Goal: Task Accomplishment & Management: Complete application form

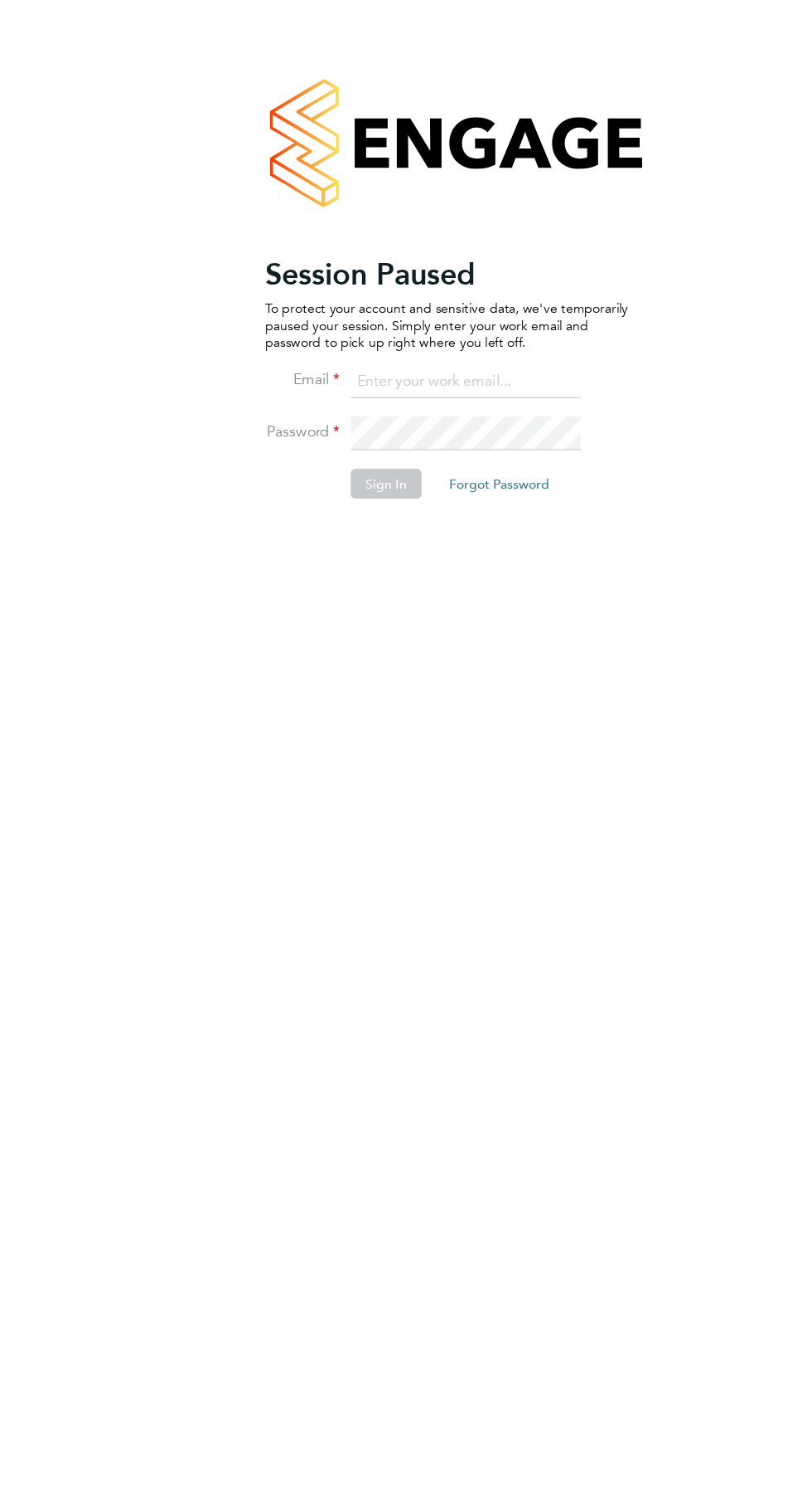
click at [422, 339] on input at bounding box center [415, 340] width 204 height 30
type input "[EMAIL_ADDRESS][DOMAIN_NAME]"
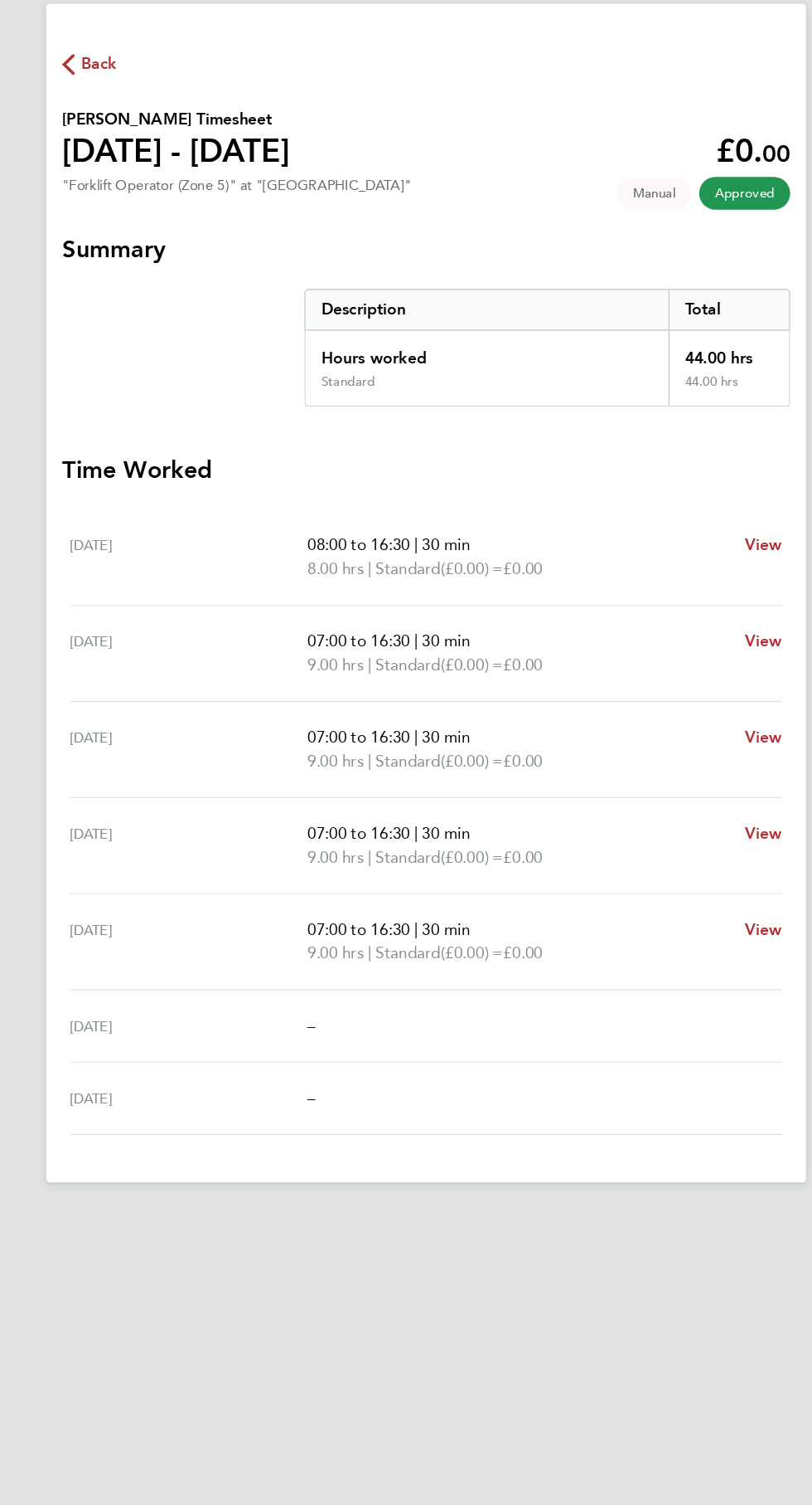
click at [106, 103] on icon "button" at bounding box center [106, 104] width 11 height 18
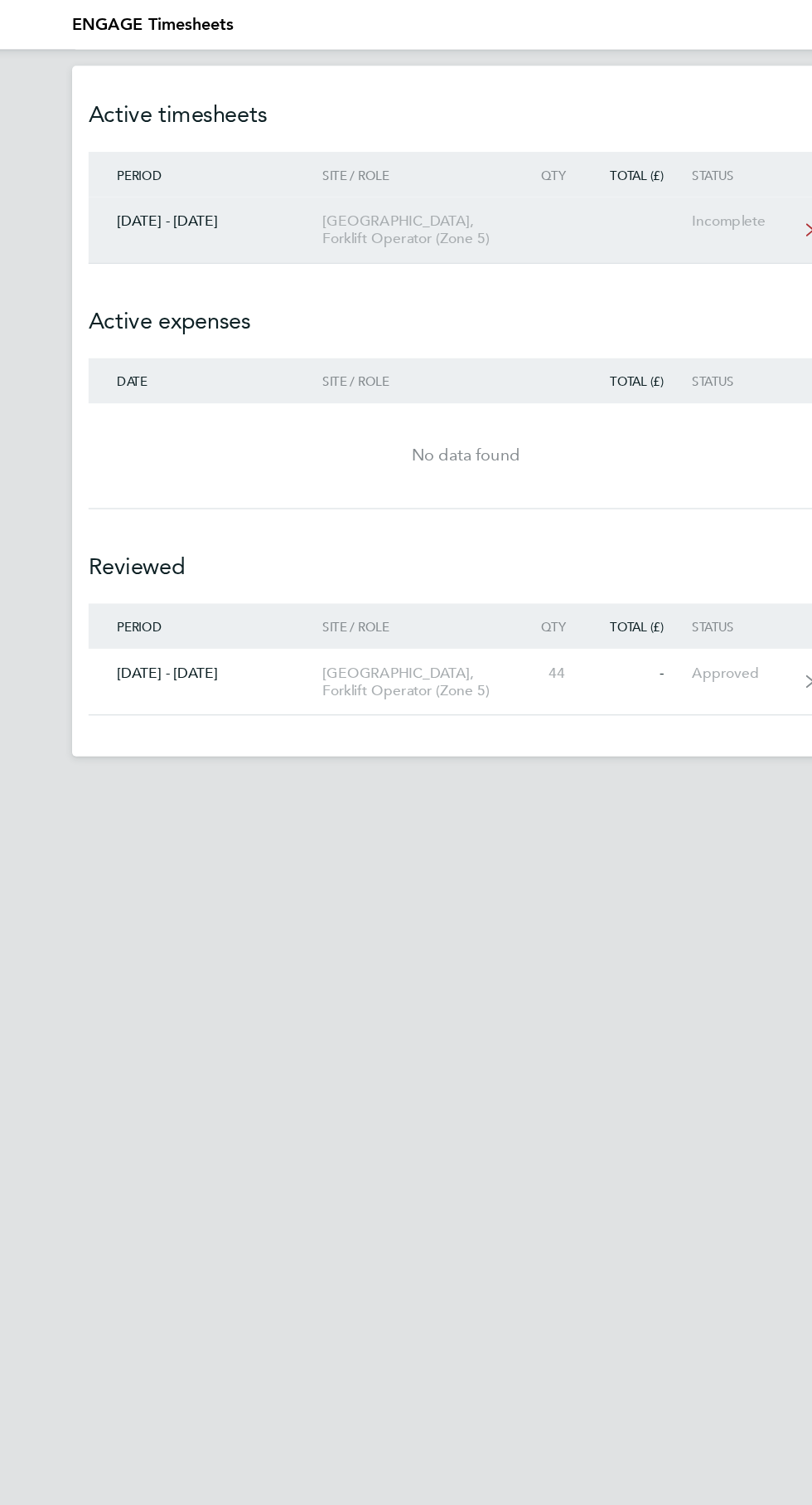
click at [450, 185] on link "29 Sept - 05 Oct 2025 Charlton Gardens, Forklift Operator (Zone 5) Incomplete" at bounding box center [406, 185] width 610 height 54
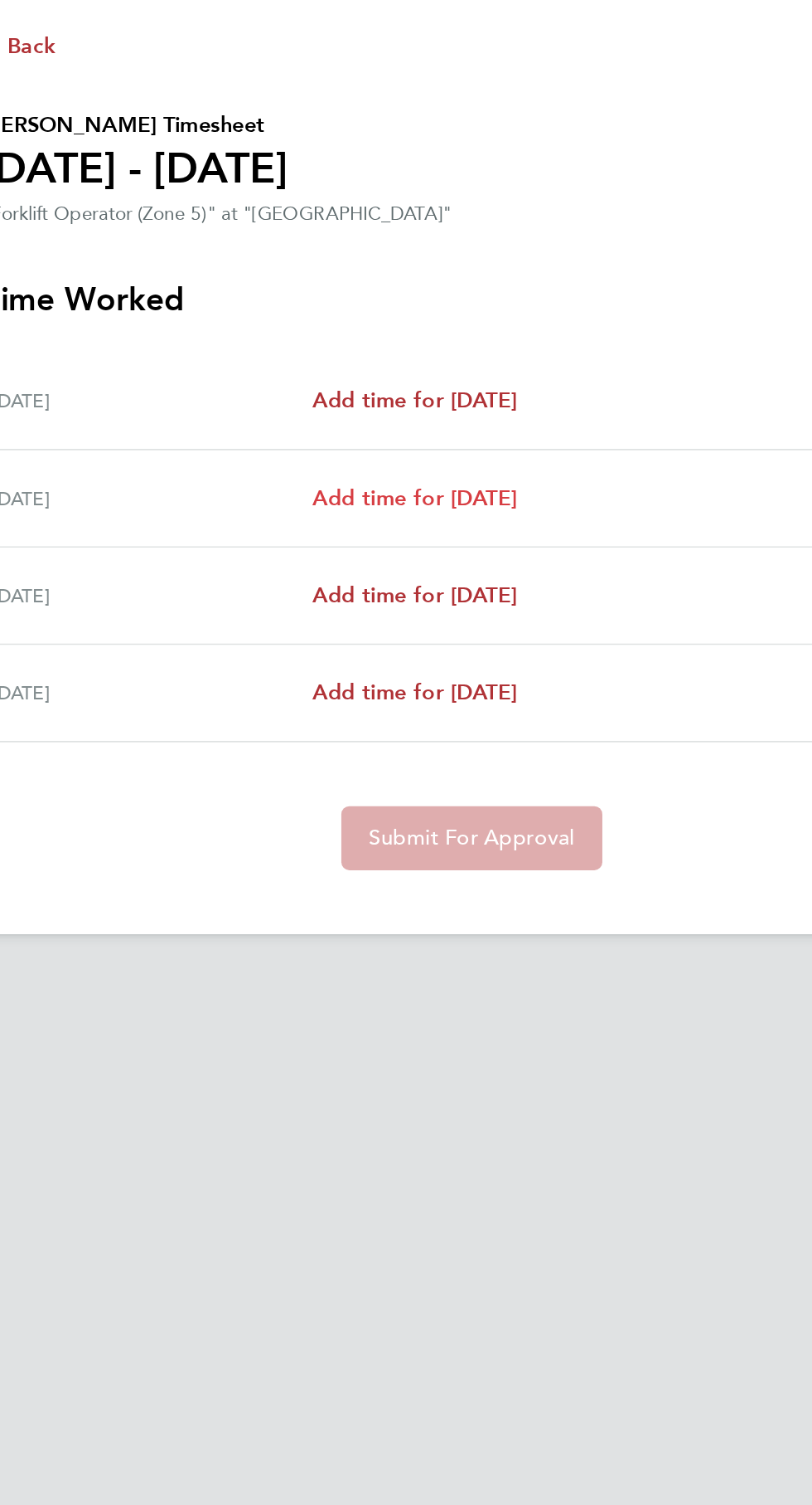
click at [388, 385] on span "Add time for Tue 30 Sep" at bounding box center [370, 387] width 128 height 16
select select "30"
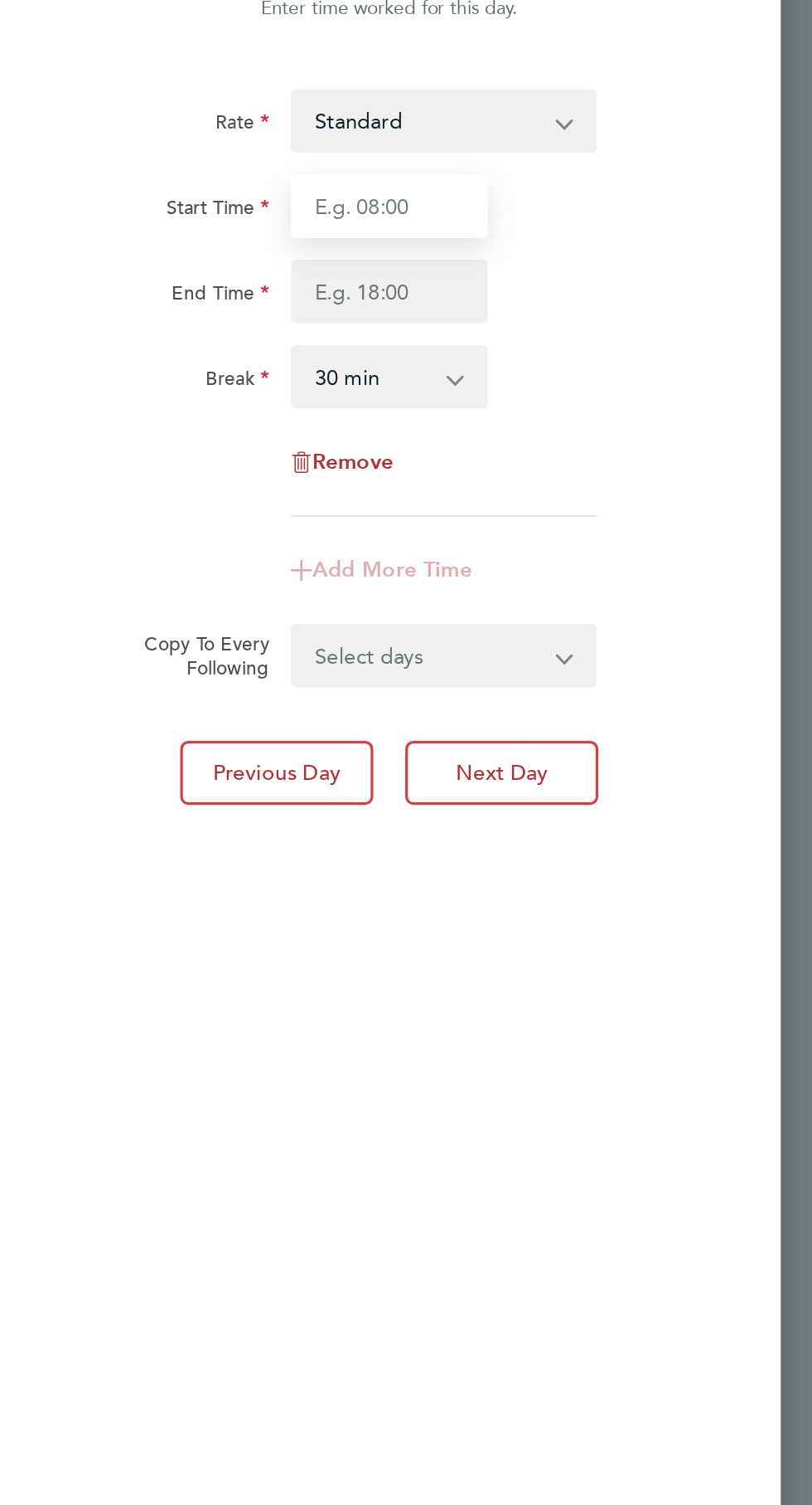
click at [567, 207] on input "Start Time" at bounding box center [549, 206] width 123 height 40
type input "07:00"
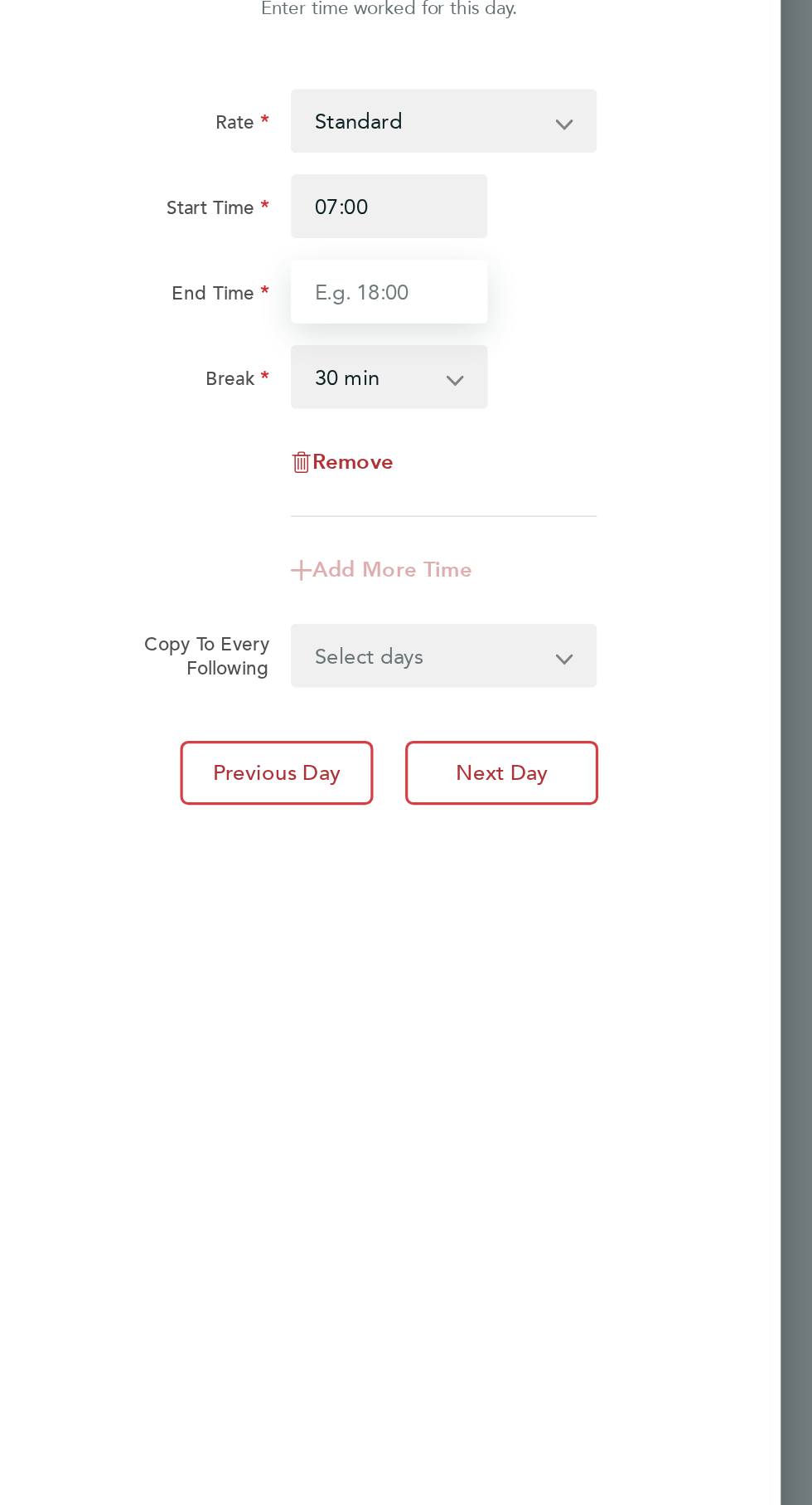
click at [560, 258] on input "End Time" at bounding box center [549, 258] width 123 height 40
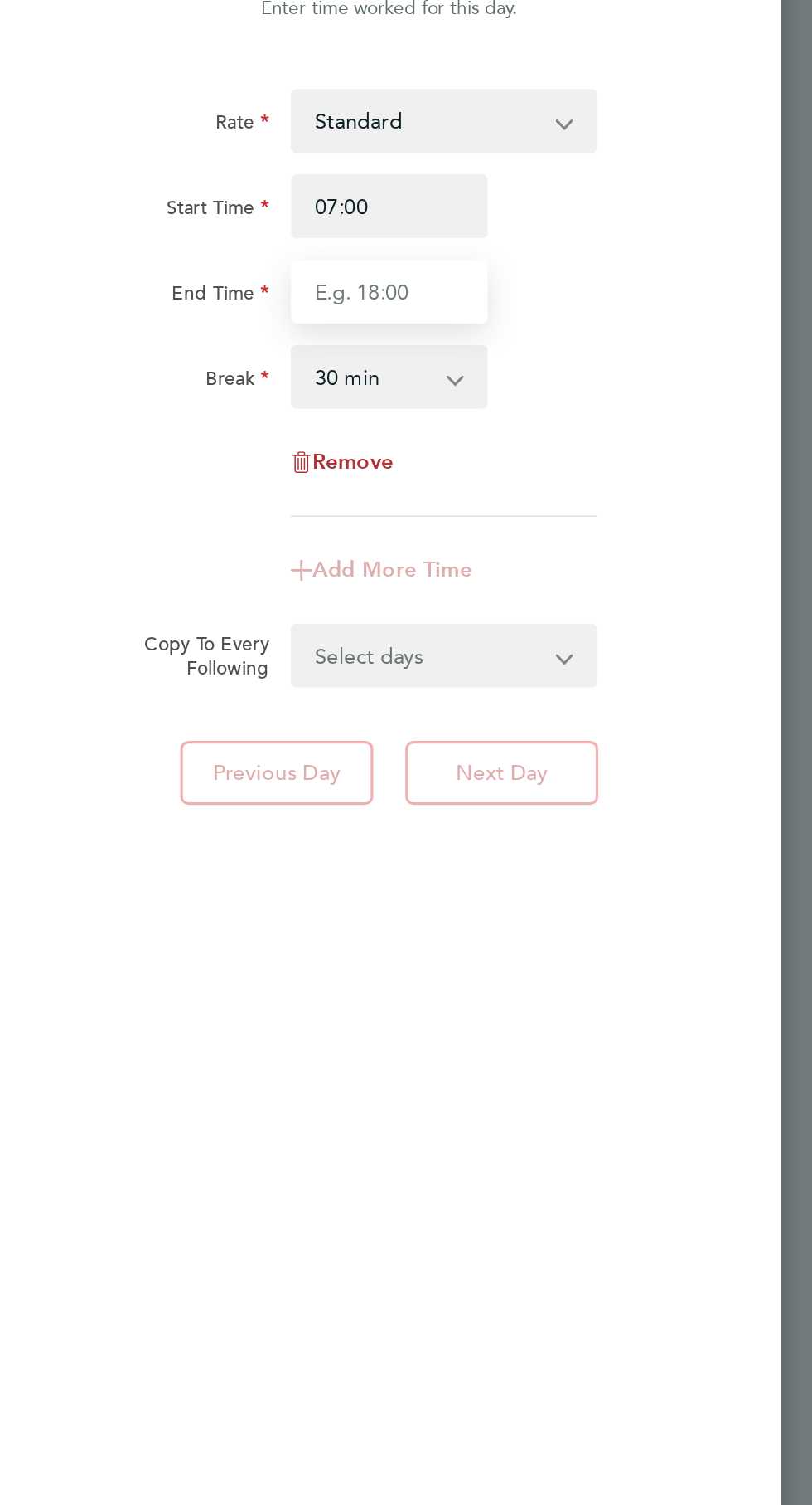
type input "16:30"
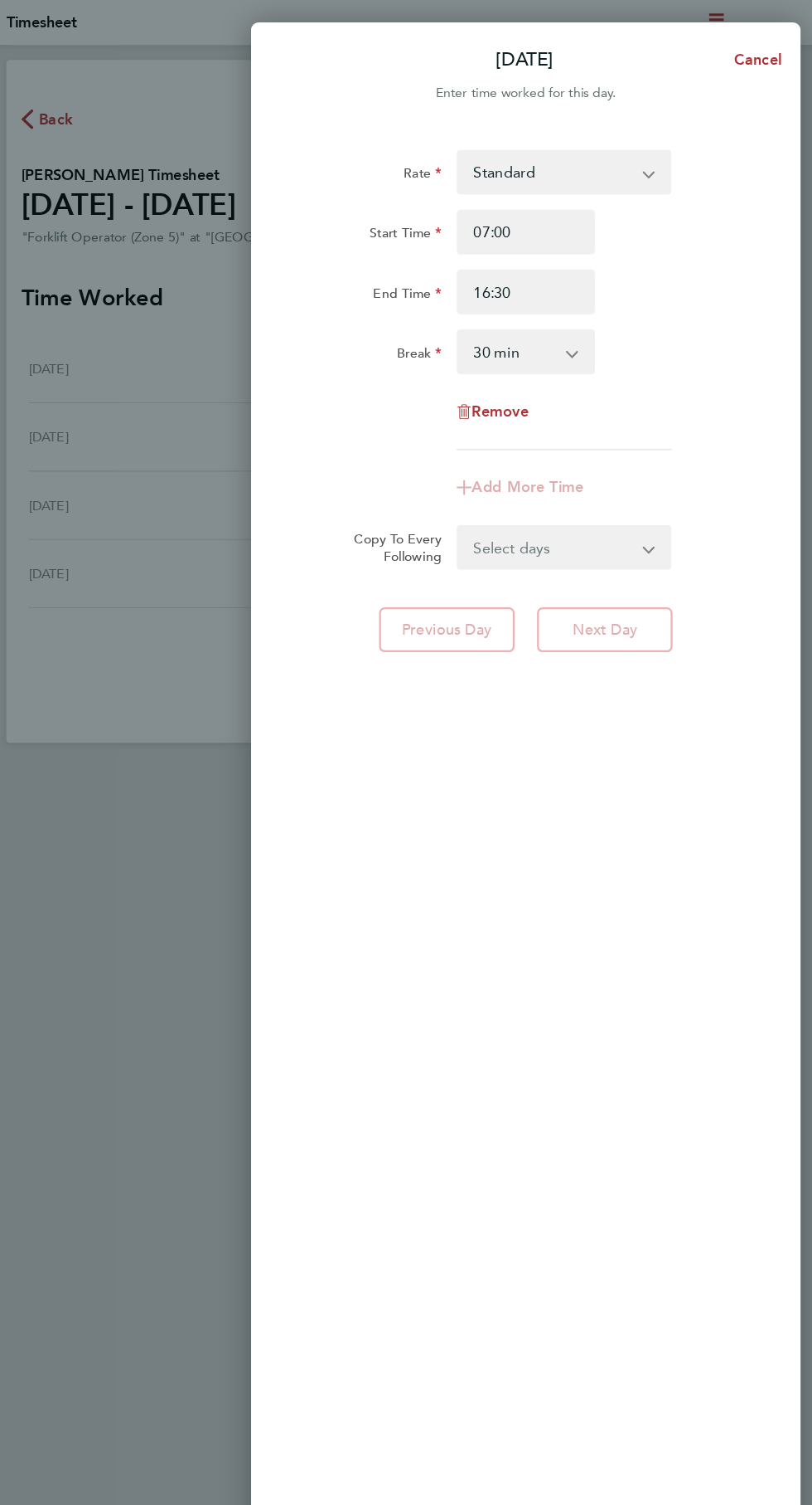
click at [231, 843] on div "Tue 30 Sep Cancel Enter time worked for this day. Rate Standard Start Time 07:0…" at bounding box center [406, 752] width 812 height 1505
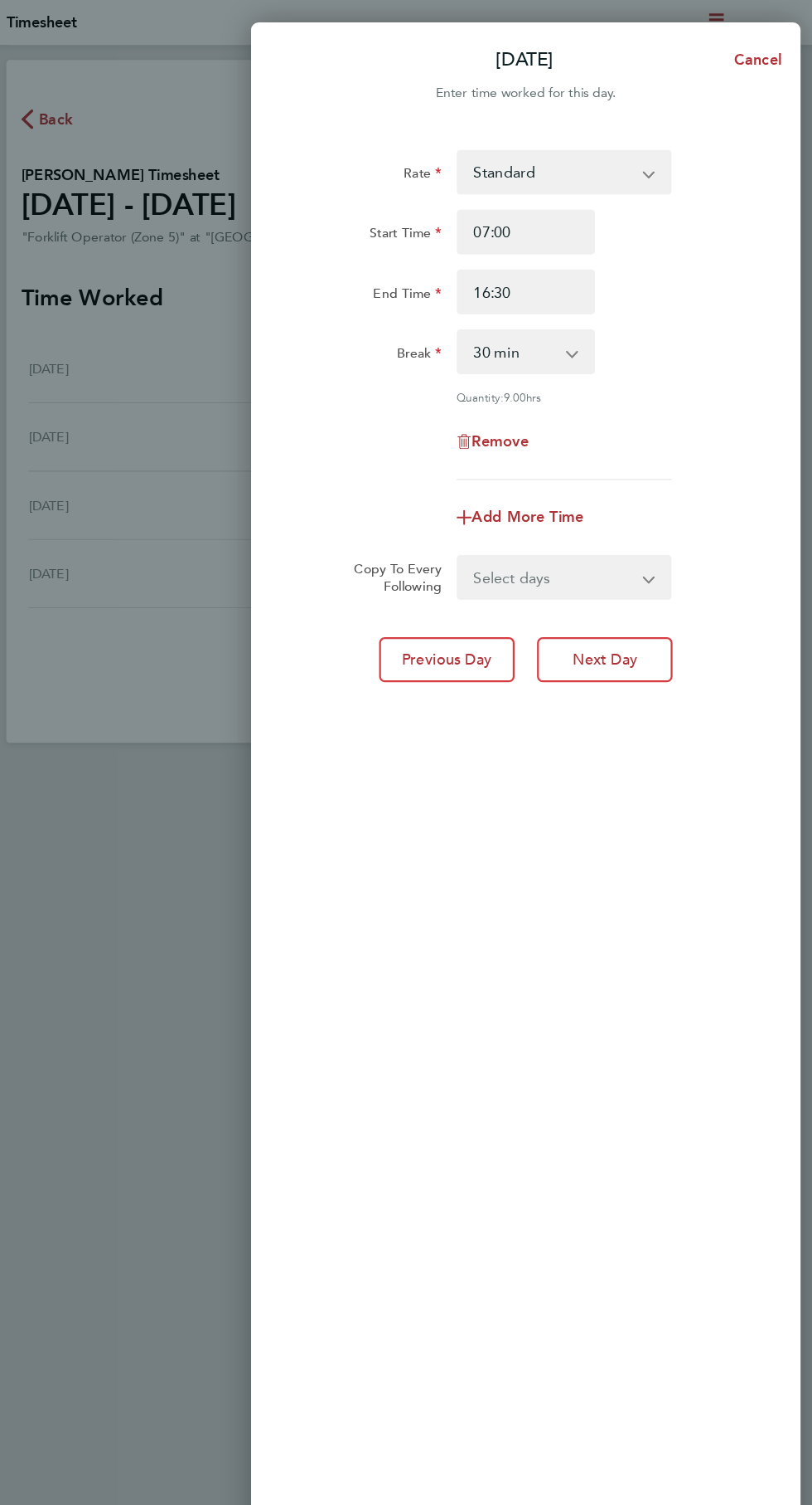
click at [206, 792] on div "Tue 30 Sep Cancel Enter time worked for this day. Rate Standard Start Time 07:0…" at bounding box center [406, 752] width 812 height 1505
click at [495, 583] on span "Previous Day" at bounding box center [479, 584] width 80 height 17
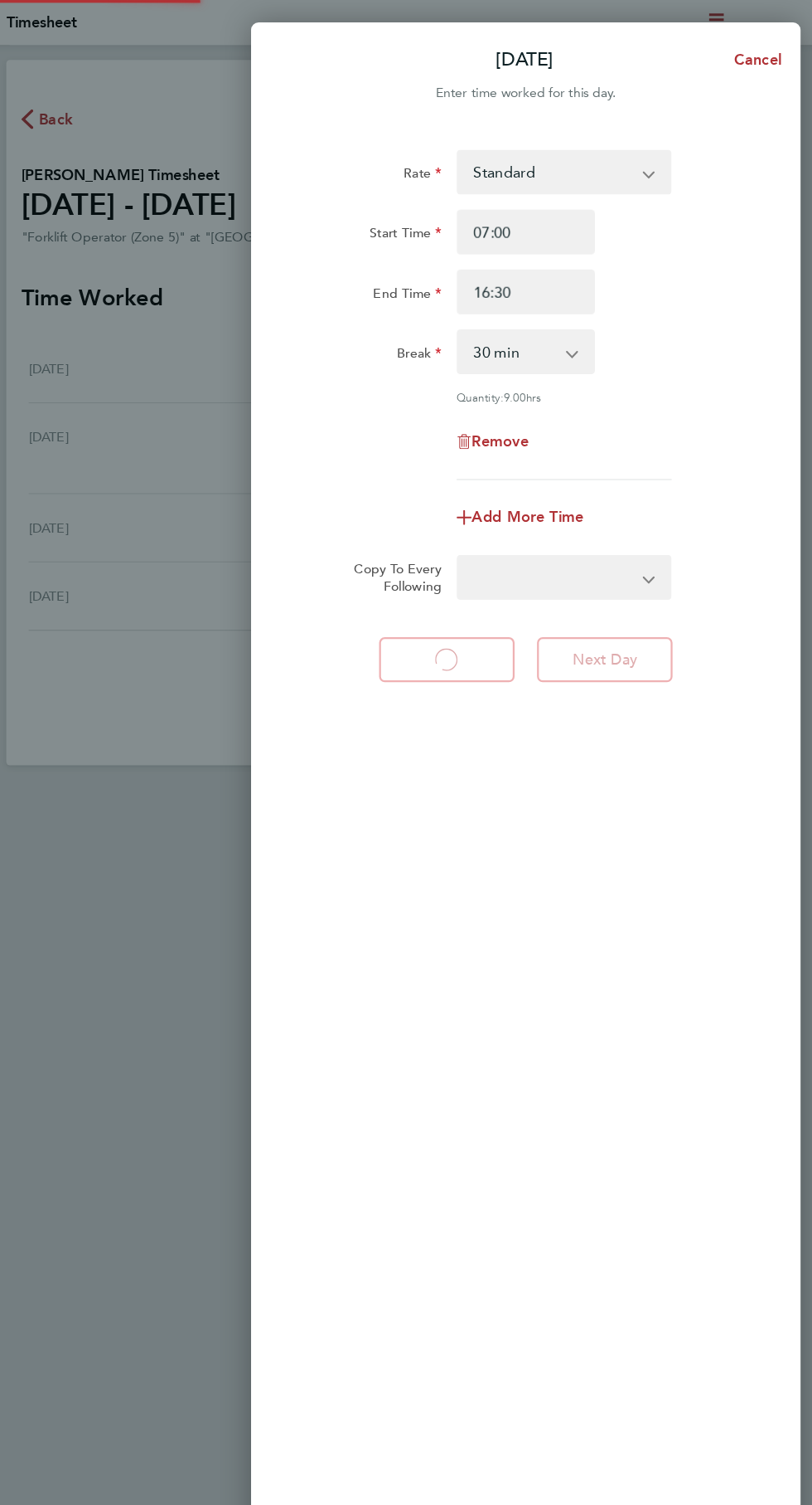
select select "30"
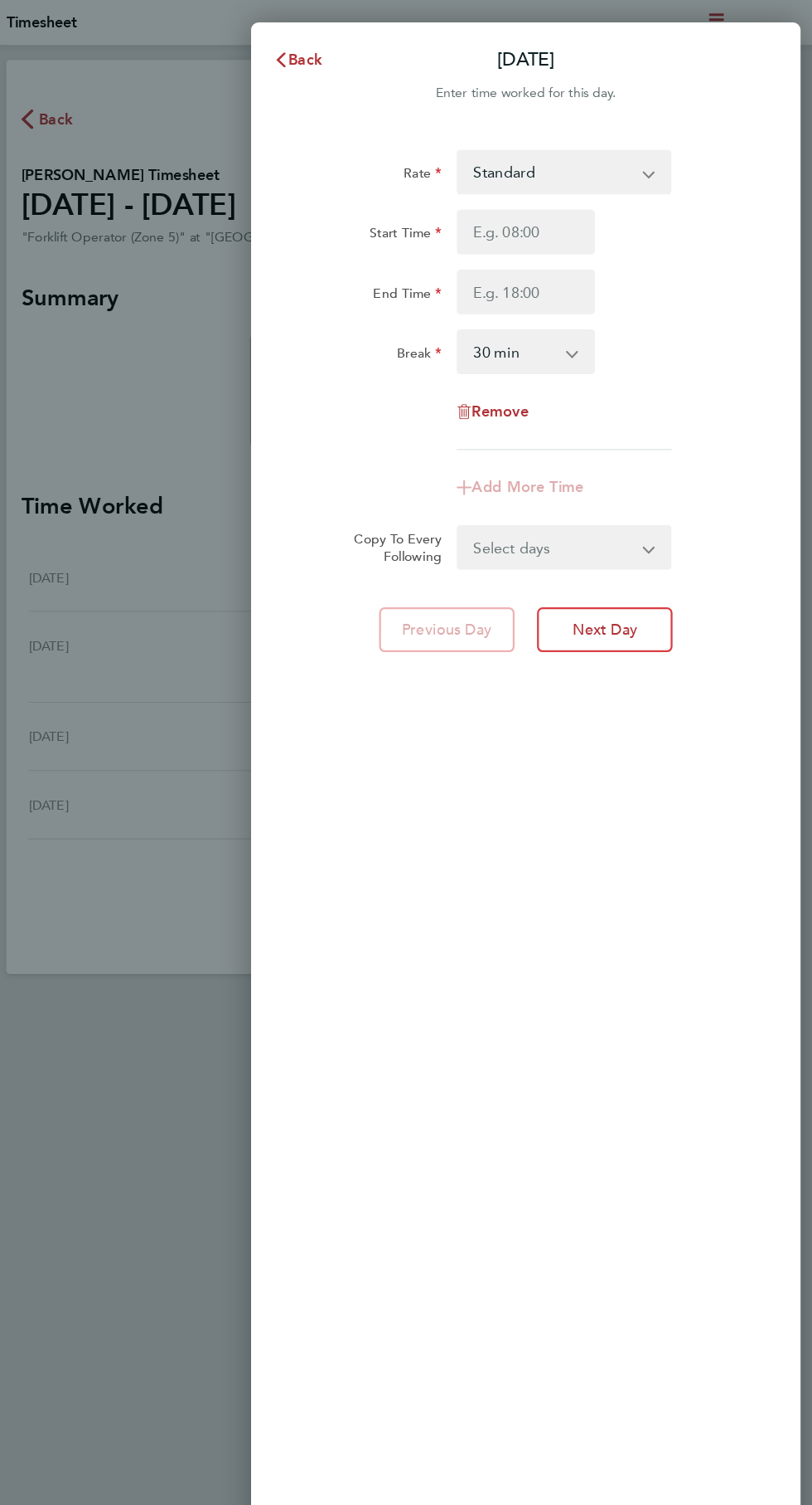
click at [209, 598] on div "Back Mon 29 Sep Enter time worked for this day. Rate Standard Start Time End Ti…" at bounding box center [406, 752] width 812 height 1505
click at [365, 45] on span "Back" at bounding box center [353, 53] width 31 height 16
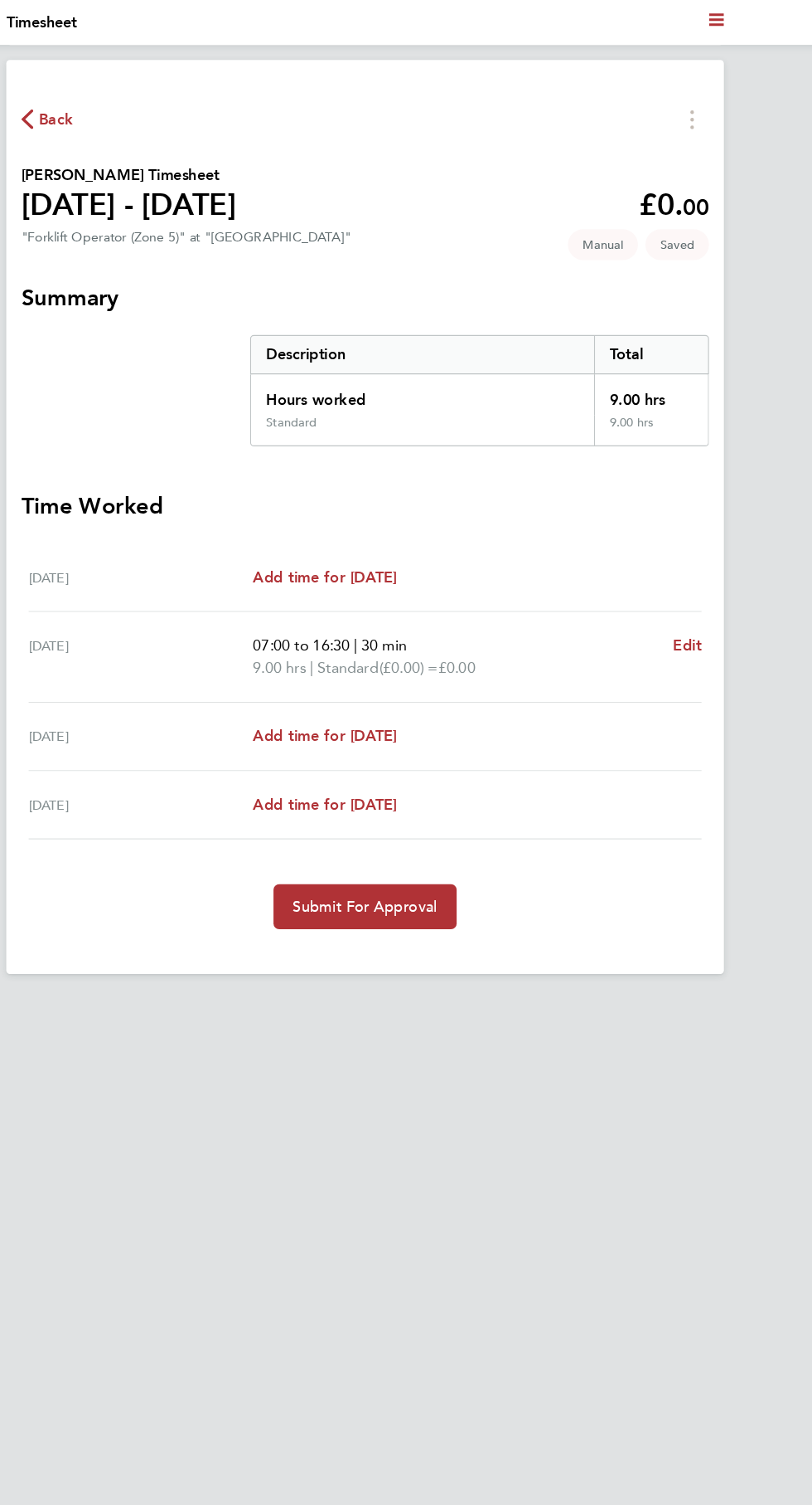
click at [131, 108] on span "Back" at bounding box center [132, 106] width 31 height 19
